Goal: Task Accomplishment & Management: Manage account settings

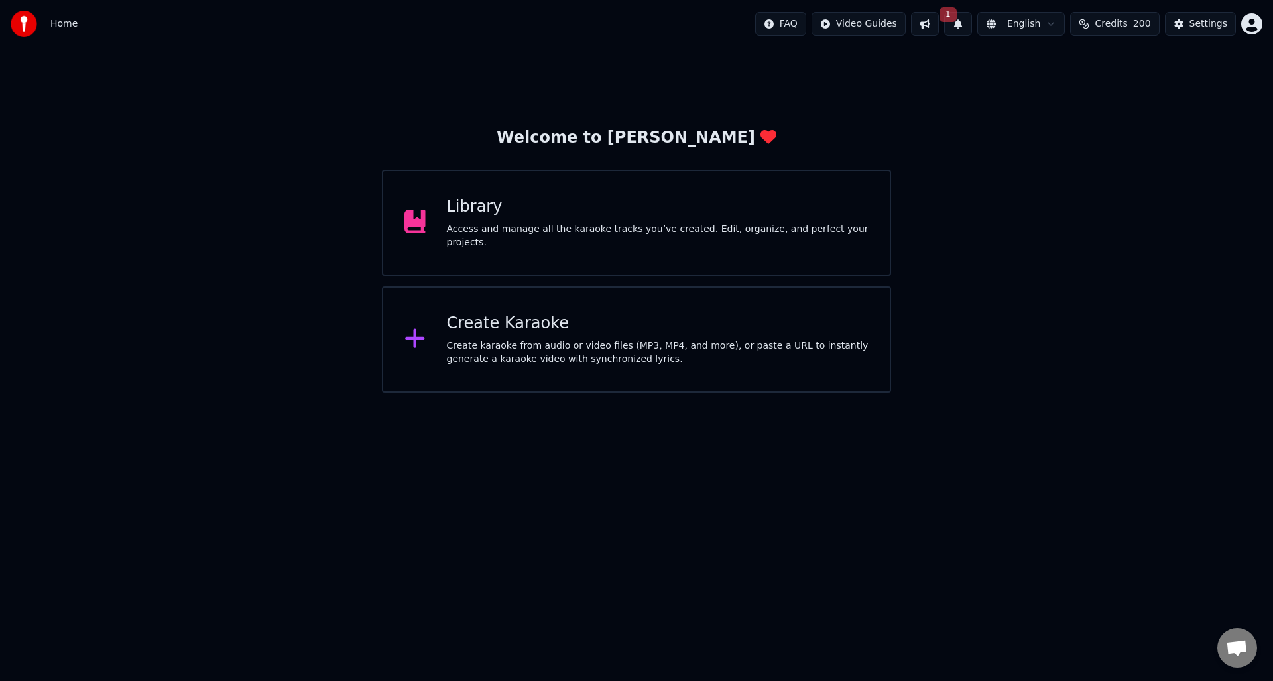
click at [971, 22] on button "1" at bounding box center [958, 24] width 28 height 24
click at [962, 81] on div "Click the button to update" at bounding box center [927, 74] width 122 height 13
click at [1078, 67] on button "Update" at bounding box center [1066, 66] width 56 height 24
click at [1120, 31] on button "Credits 200" at bounding box center [1114, 24] width 89 height 24
click at [1199, 27] on div "Settings" at bounding box center [1209, 23] width 38 height 13
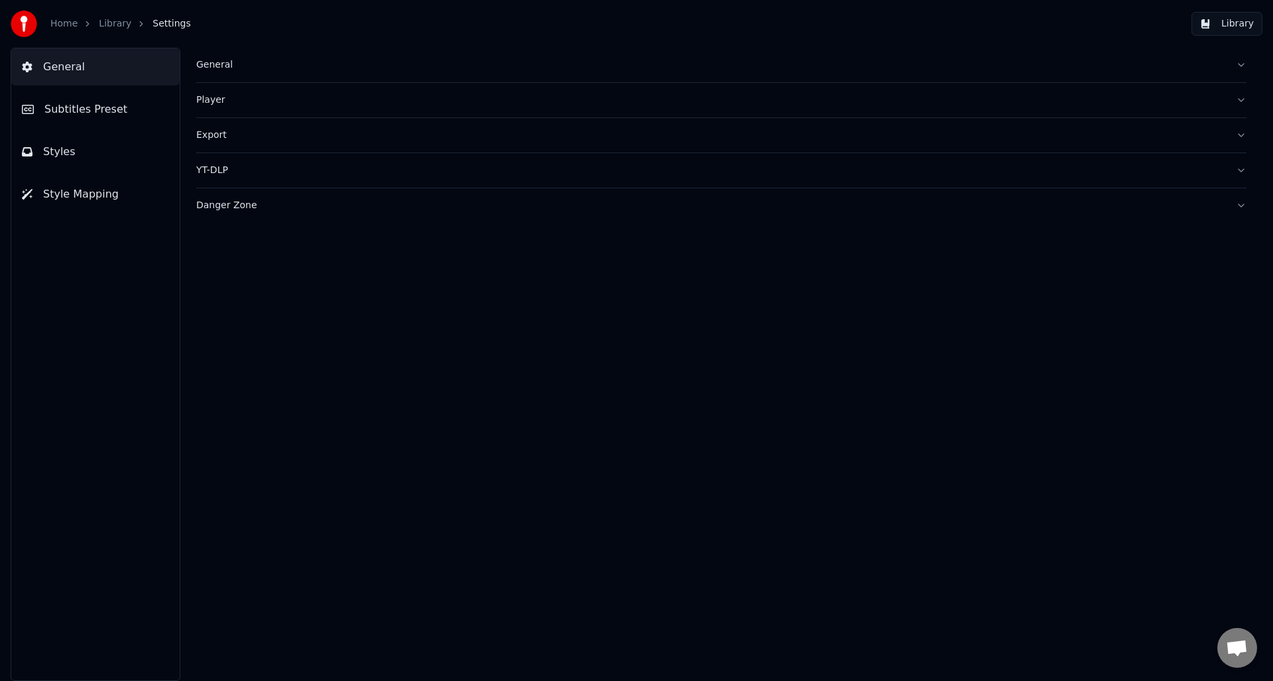
click at [90, 107] on span "Subtitles Preset" at bounding box center [85, 109] width 83 height 16
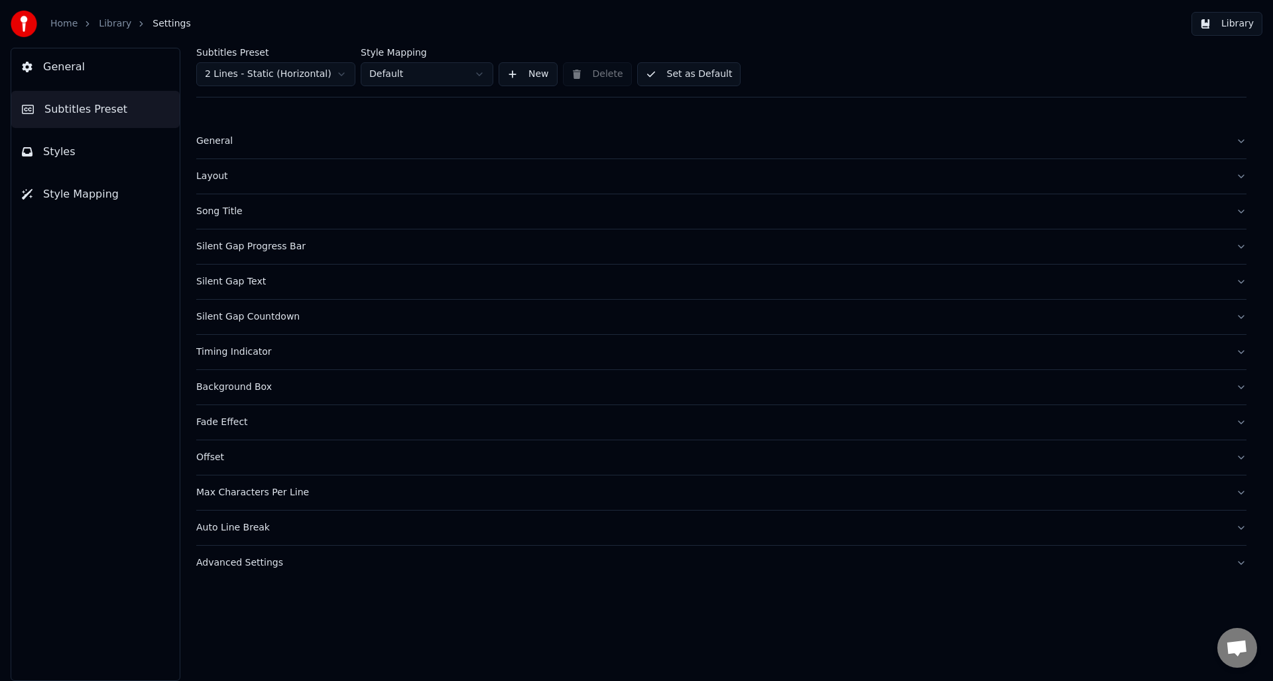
click at [98, 155] on button "Styles" at bounding box center [95, 151] width 168 height 37
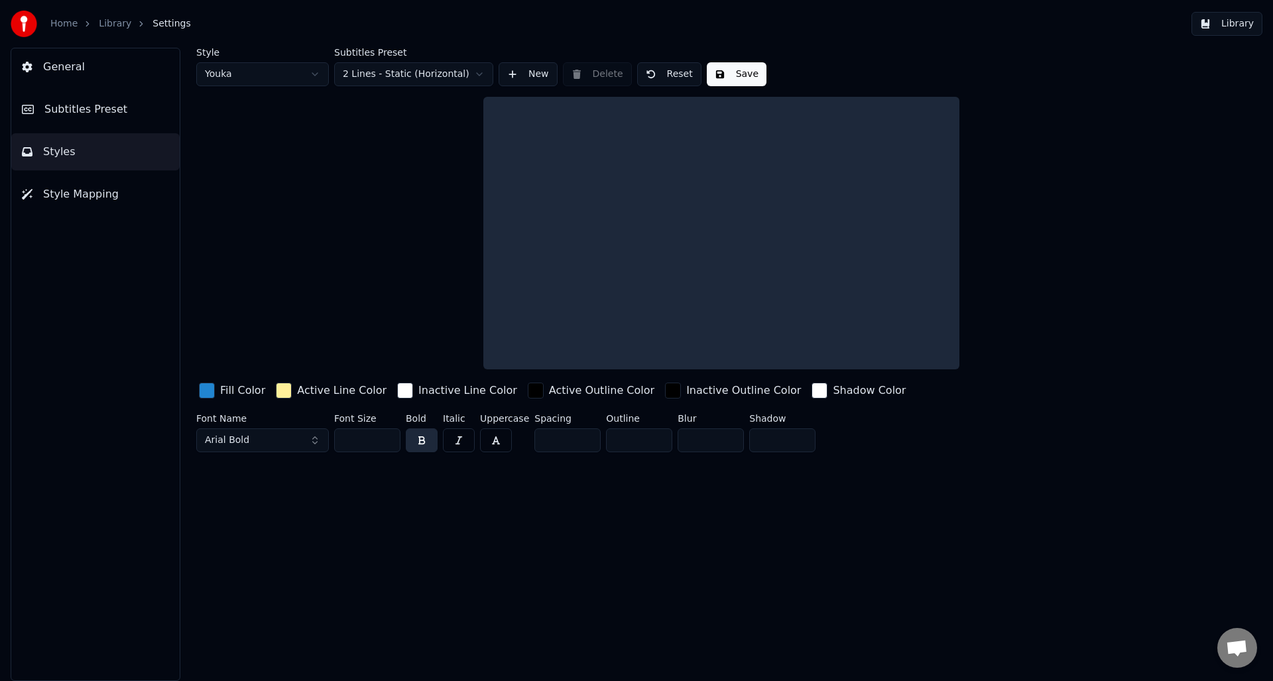
click at [94, 193] on span "Style Mapping" at bounding box center [81, 194] width 76 height 16
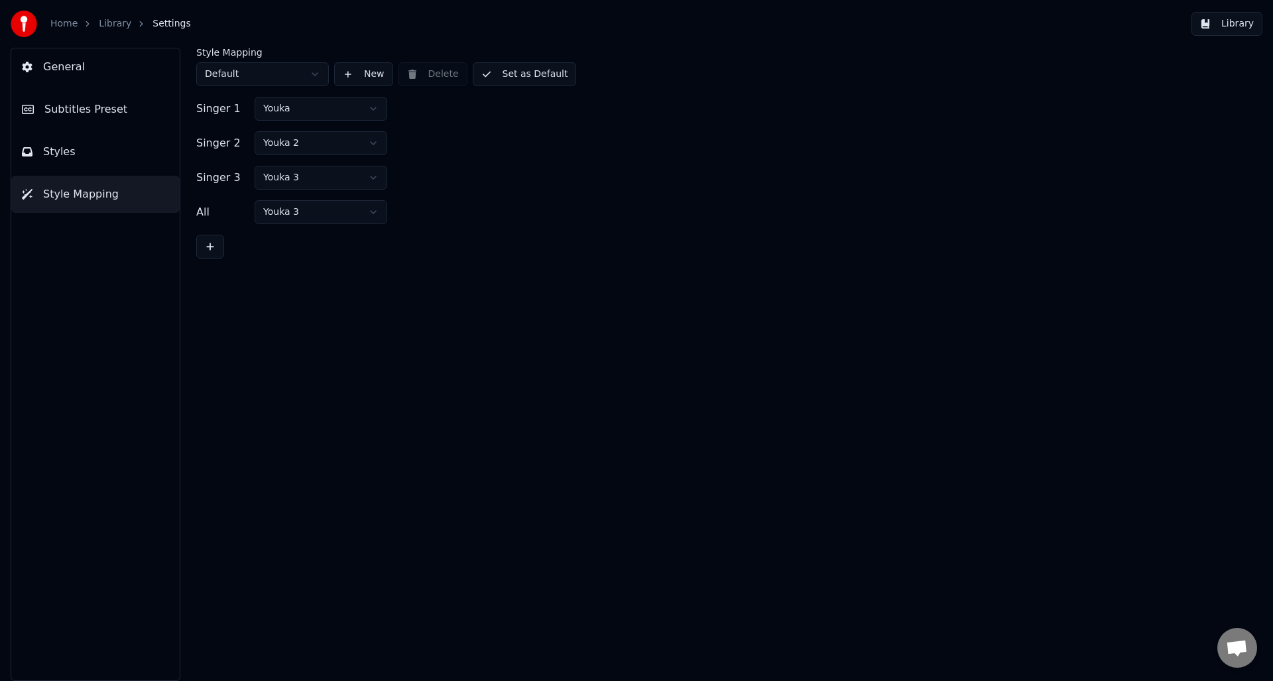
click at [86, 68] on button "General" at bounding box center [95, 66] width 168 height 37
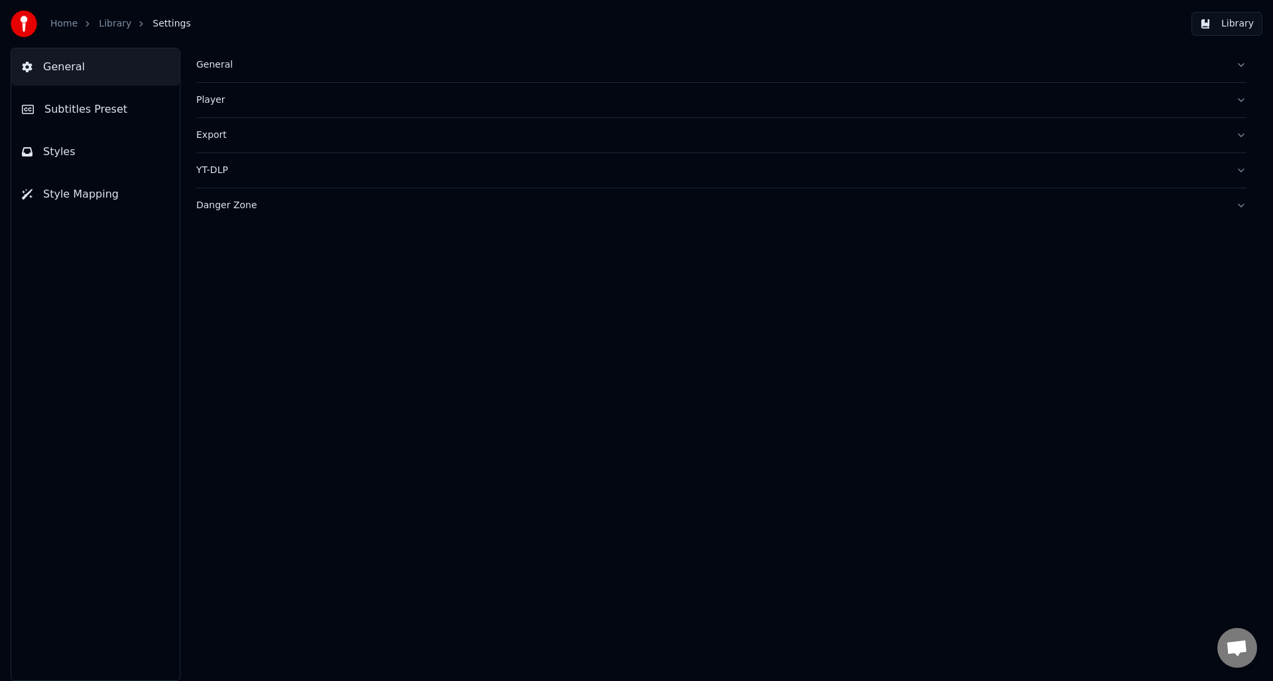
click at [284, 70] on div "General" at bounding box center [710, 64] width 1029 height 13
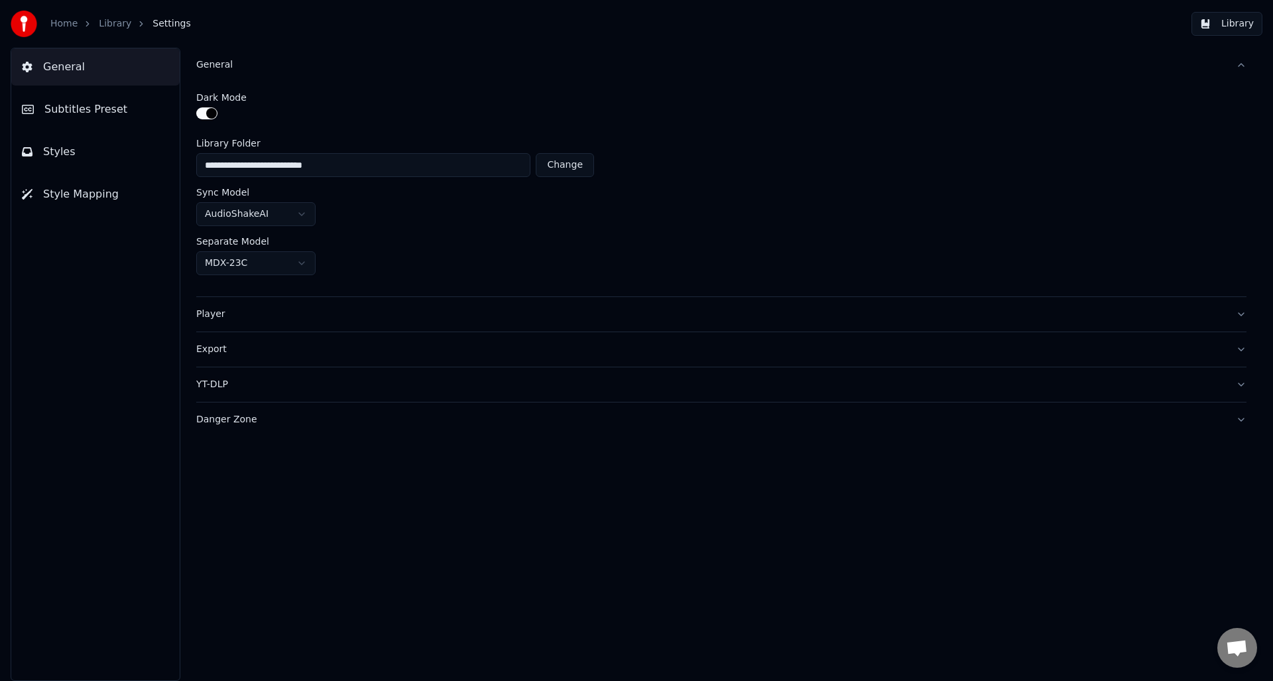
click at [57, 29] on link "Home" at bounding box center [63, 23] width 27 height 13
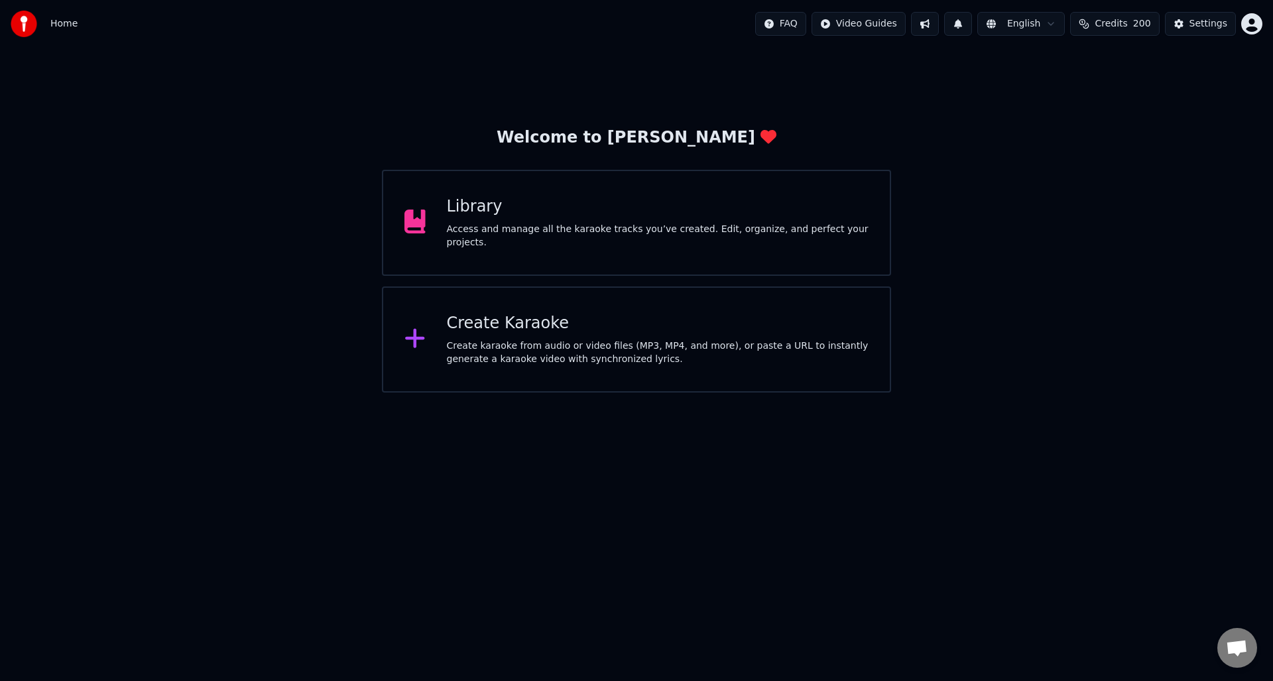
click at [1041, 27] on html "Home FAQ Video Guides English Credits 200 Settings Welcome to Youka Library Acc…" at bounding box center [636, 196] width 1273 height 393
click at [1065, 19] on html "Home FAQ Video Guides English Credits 200 Settings Welcome to Youka Library Acc…" at bounding box center [636, 196] width 1273 height 393
click at [1201, 21] on div "Settings" at bounding box center [1209, 23] width 38 height 13
